Goal: Check status: Check status

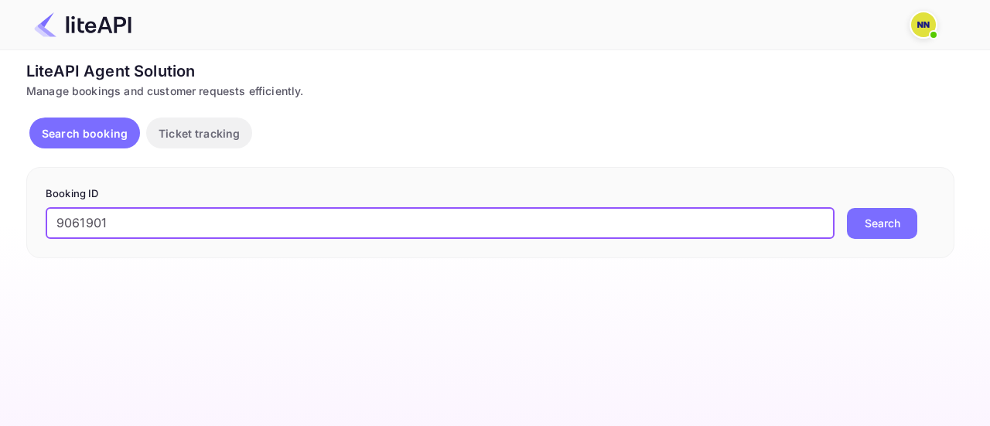
type input "9061901"
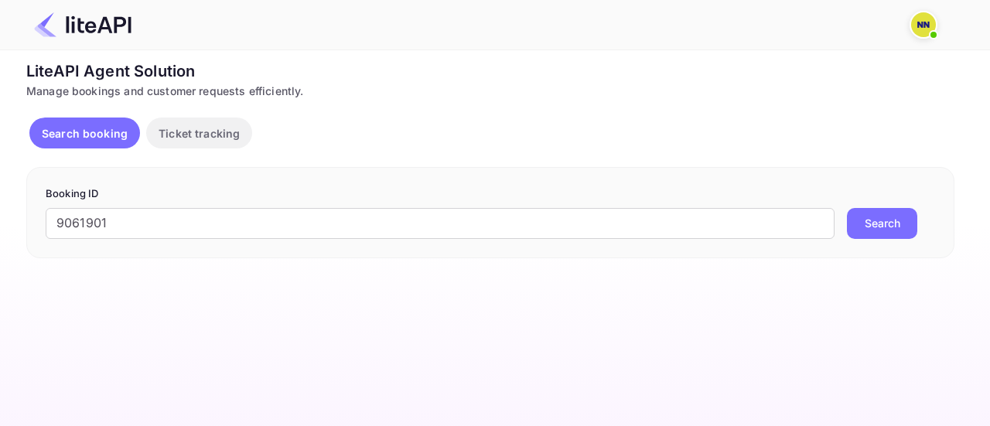
click at [874, 230] on button "Search" at bounding box center [882, 223] width 70 height 31
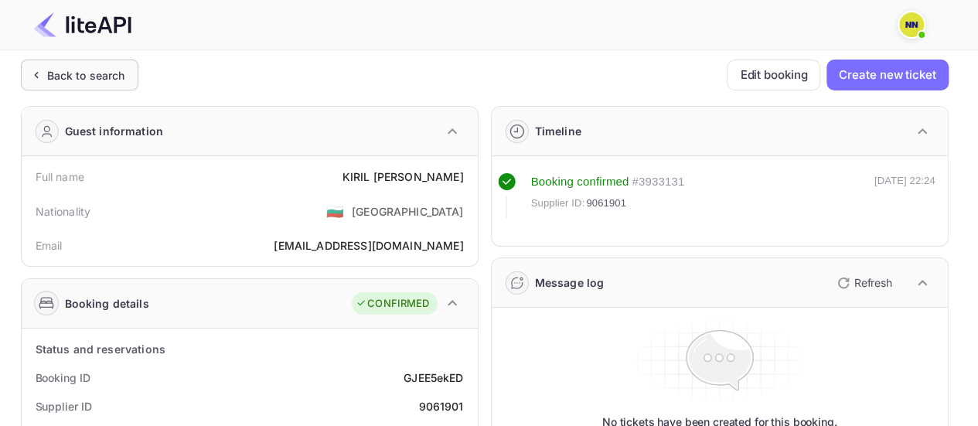
click at [108, 67] on div "Back to search" at bounding box center [86, 75] width 78 height 16
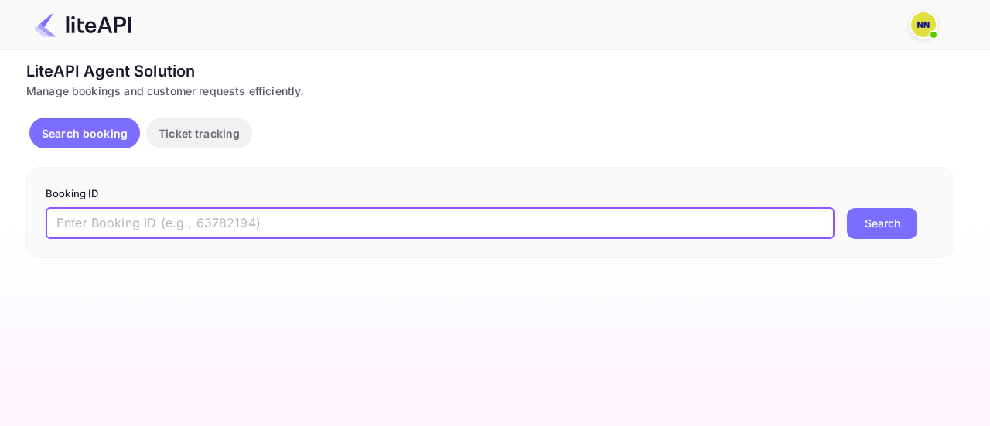
click at [159, 213] on input "text" at bounding box center [440, 223] width 789 height 31
paste input "9061898"
type input "9061898"
click at [891, 227] on button "Search" at bounding box center [882, 223] width 70 height 31
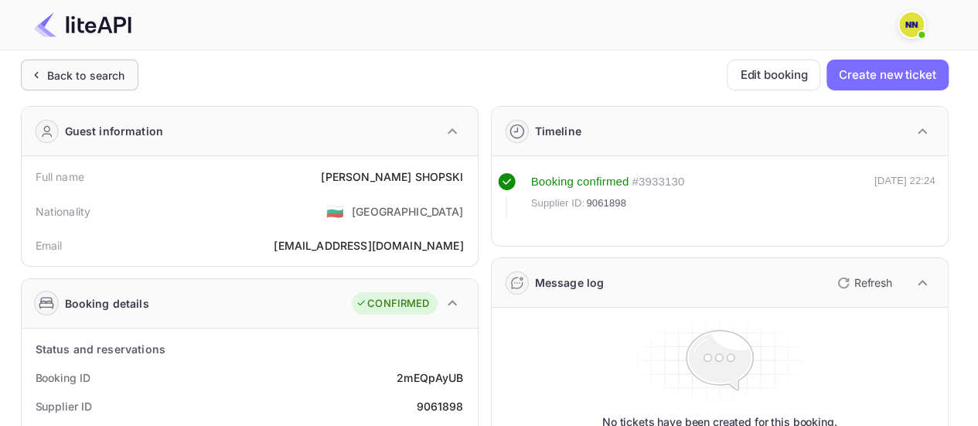
click at [87, 77] on div "Back to search" at bounding box center [86, 75] width 78 height 16
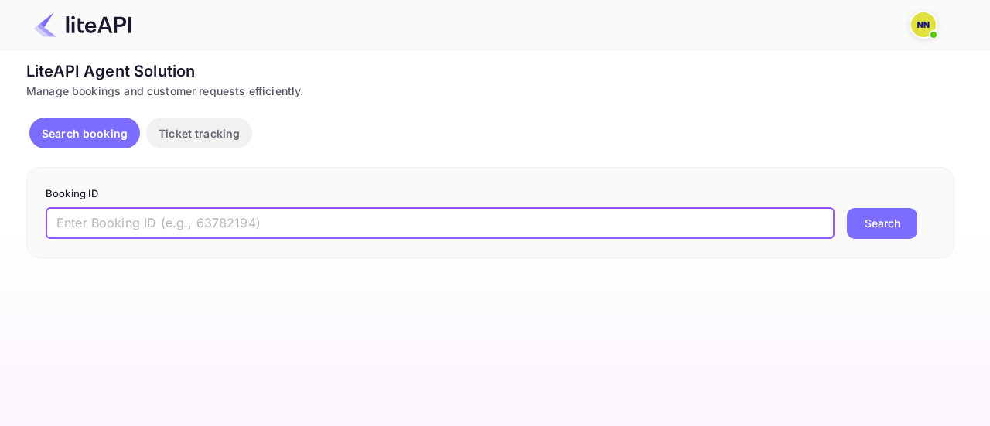
click at [97, 223] on input "text" at bounding box center [440, 223] width 789 height 31
paste input "9061897"
type input "9061897"
click at [885, 208] on button "Search" at bounding box center [882, 223] width 70 height 31
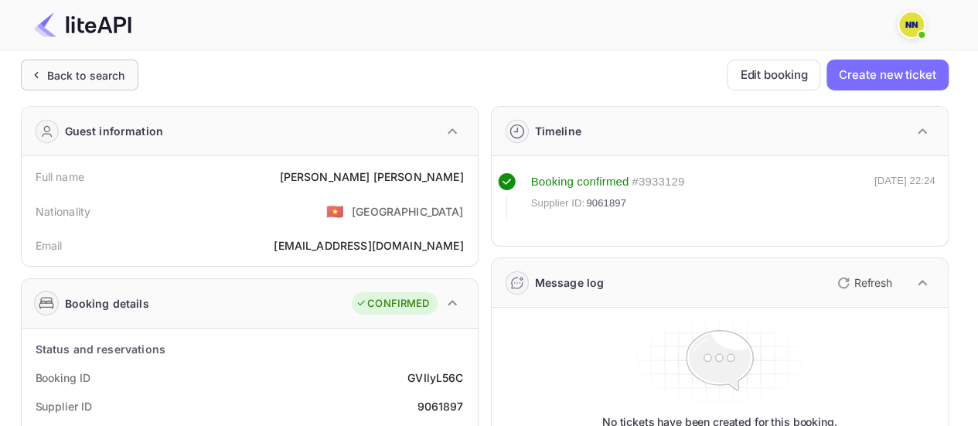
click at [122, 67] on div "Back to search" at bounding box center [86, 75] width 78 height 16
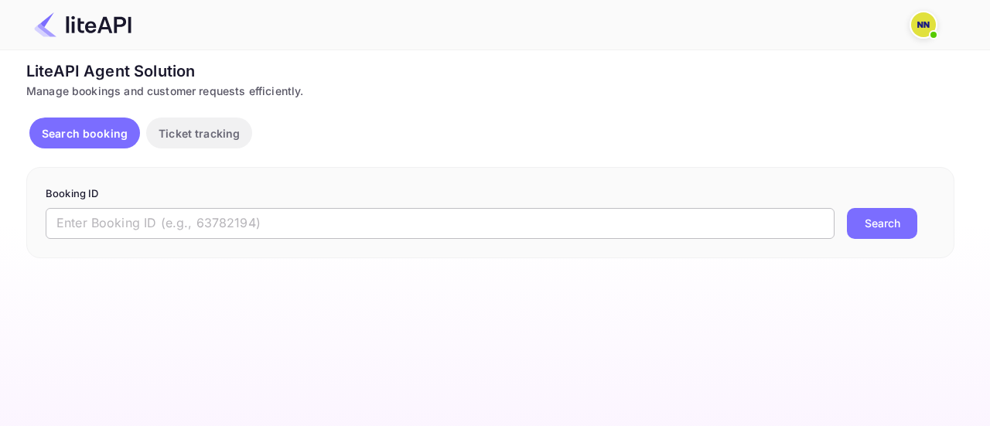
click at [165, 212] on input "text" at bounding box center [440, 223] width 789 height 31
paste input "9057748"
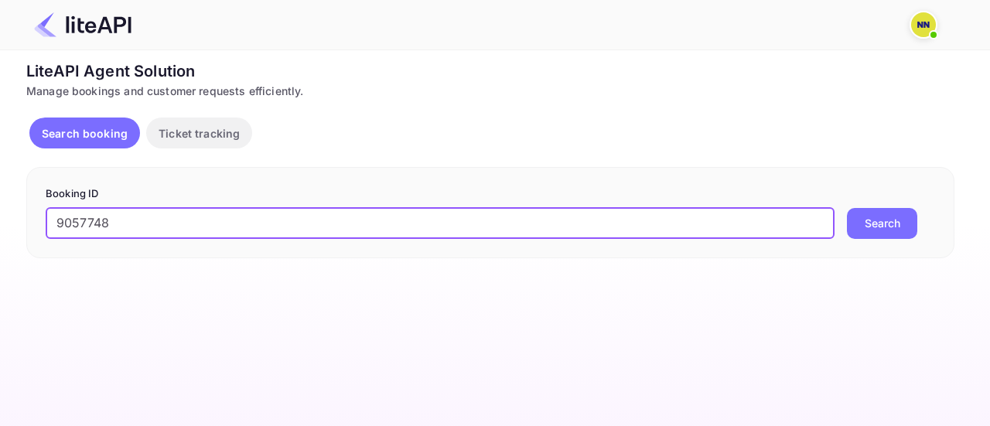
type input "9057748"
click at [875, 227] on button "Search" at bounding box center [882, 223] width 70 height 31
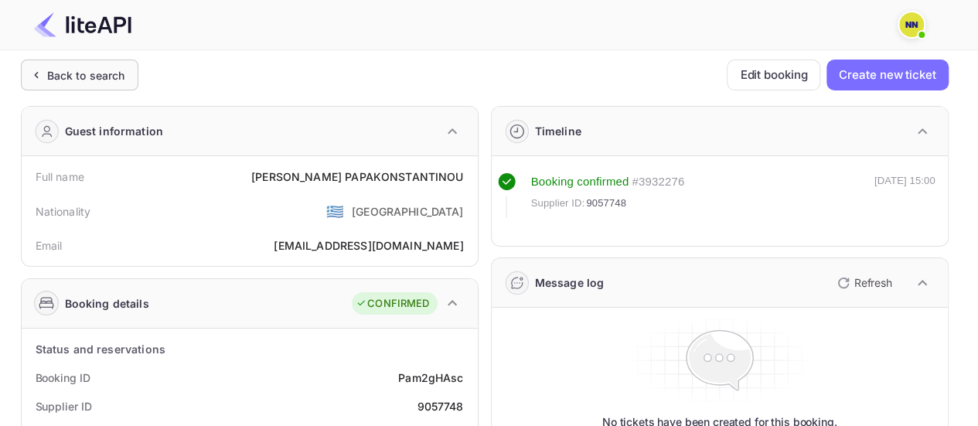
click at [70, 72] on div "Back to search" at bounding box center [86, 75] width 78 height 16
